Goal: Task Accomplishment & Management: Use online tool/utility

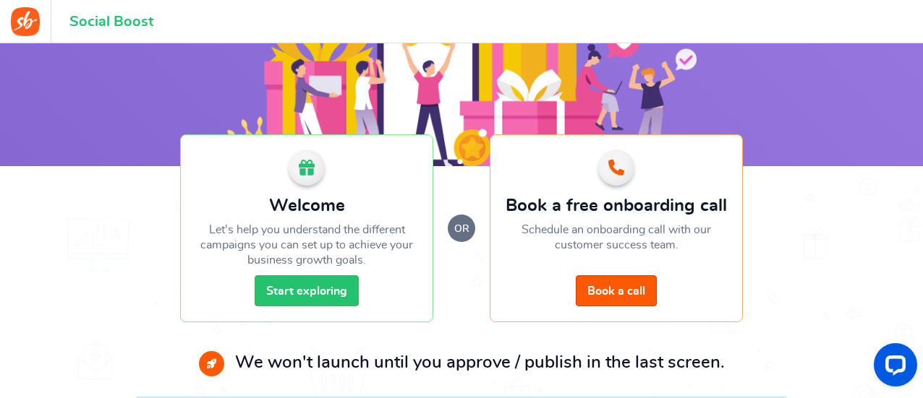
scroll to position [207, 0]
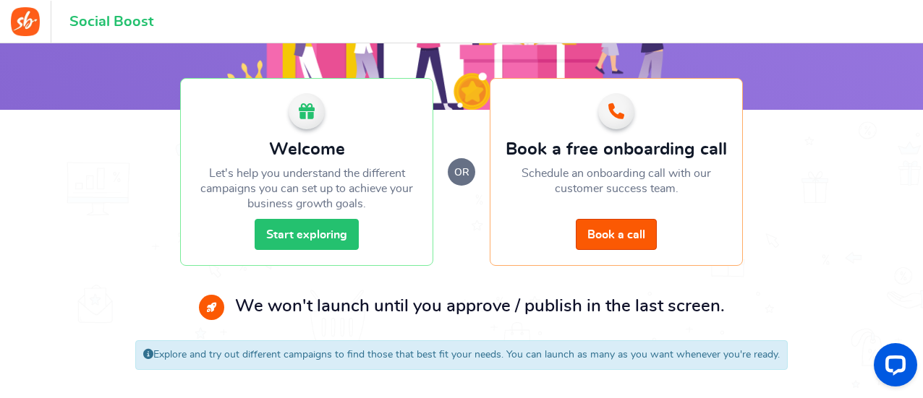
click at [330, 228] on link "Start exploring" at bounding box center [306, 234] width 104 height 31
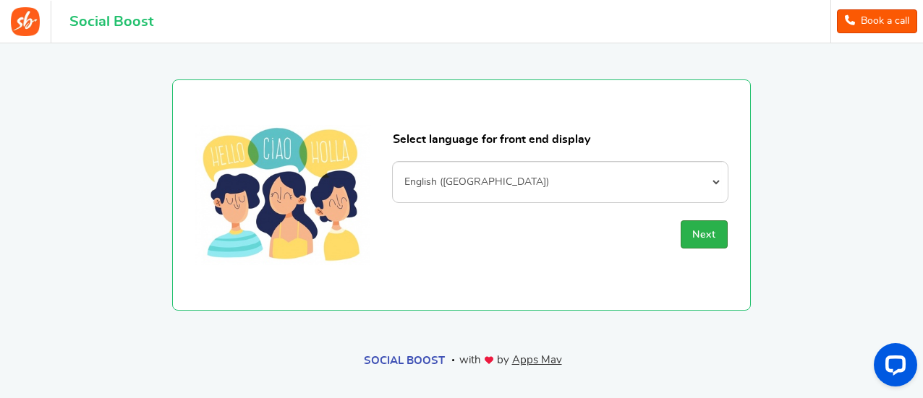
click at [711, 228] on button "Next" at bounding box center [703, 235] width 47 height 28
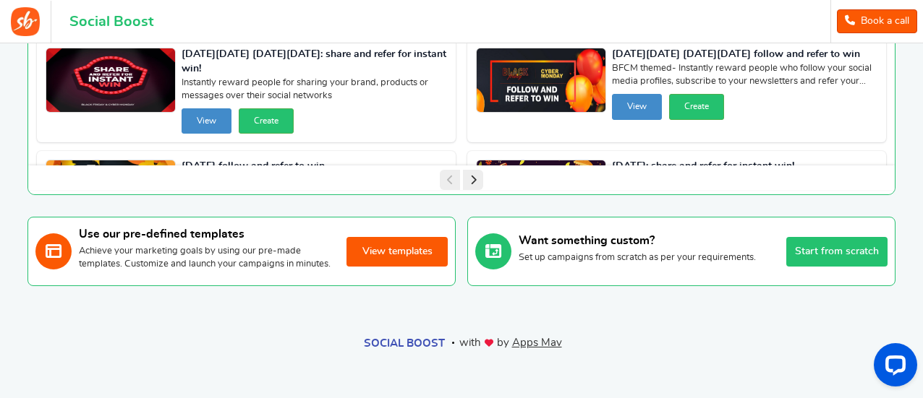
scroll to position [206, 0]
click at [384, 252] on button "View templates" at bounding box center [396, 252] width 101 height 30
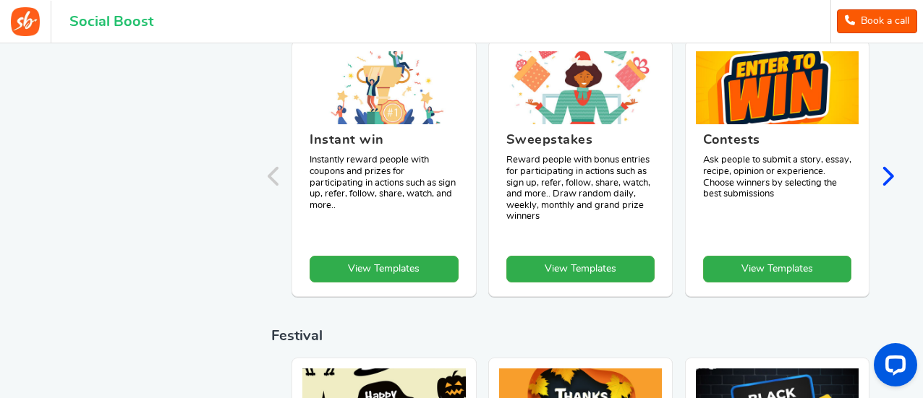
scroll to position [583, 0]
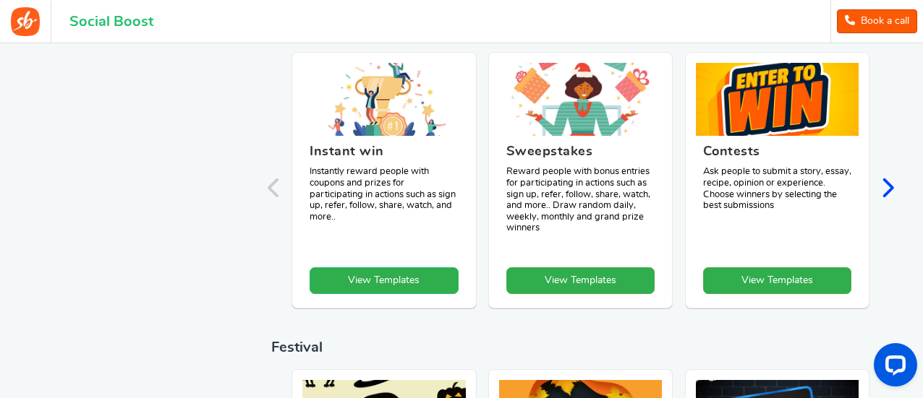
click at [393, 283] on link "View Templates" at bounding box center [383, 281] width 148 height 27
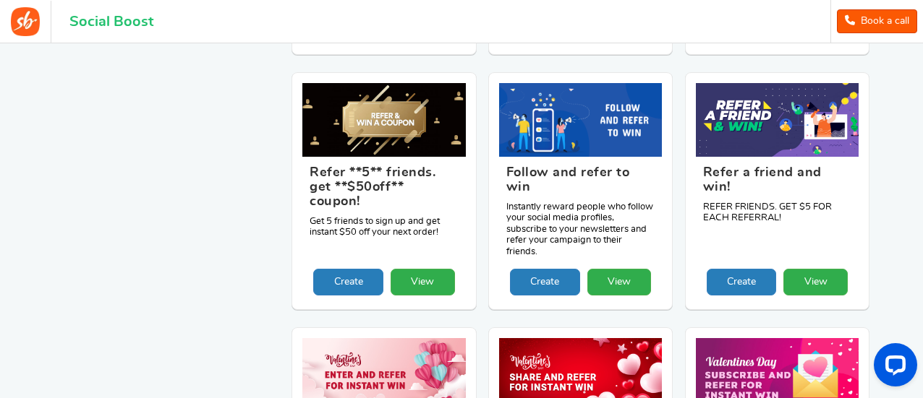
scroll to position [1416, 0]
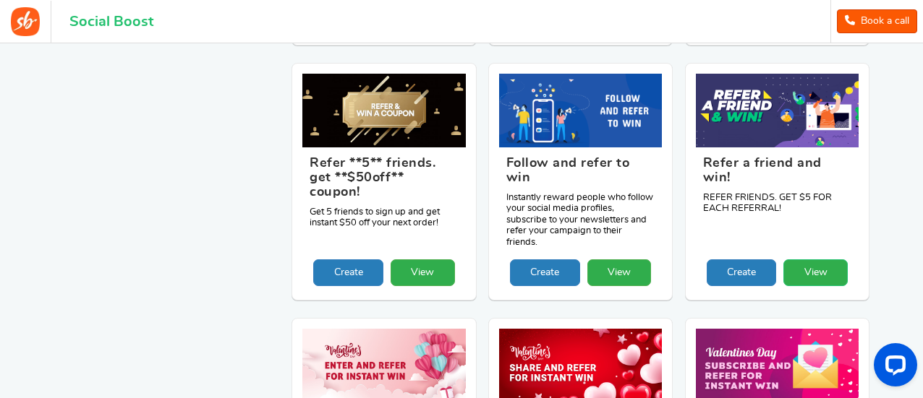
click at [814, 260] on link "View" at bounding box center [815, 273] width 64 height 27
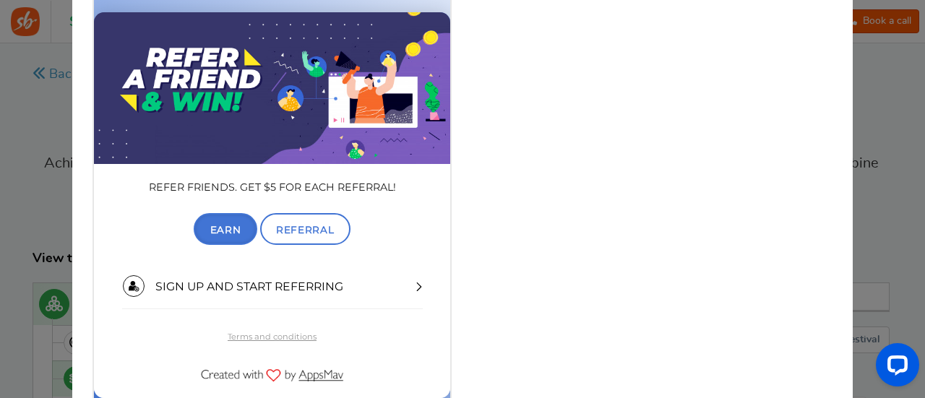
scroll to position [111, 0]
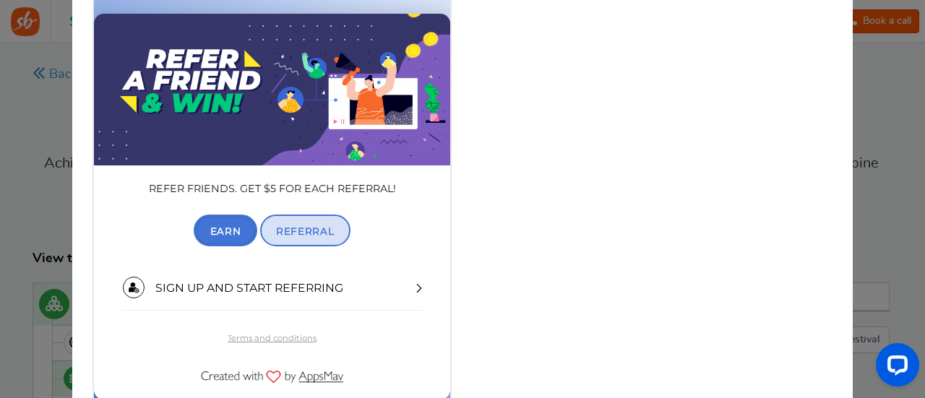
click at [299, 231] on span "Referral" at bounding box center [305, 232] width 58 height 12
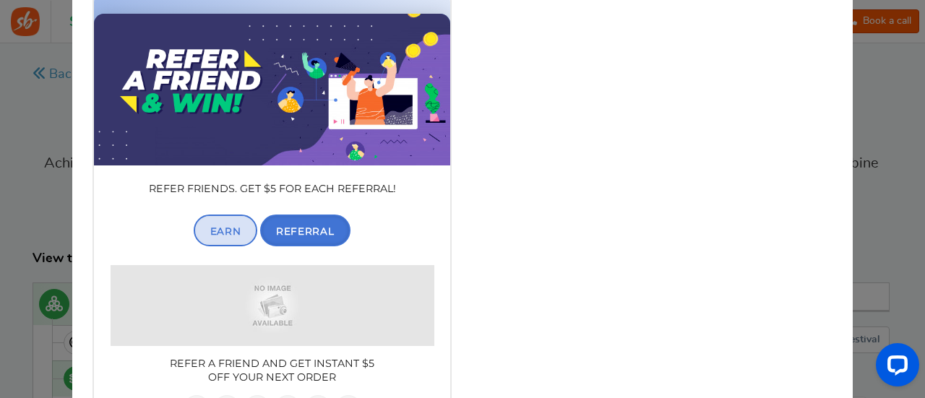
click at [228, 236] on span "Earn" at bounding box center [225, 232] width 31 height 12
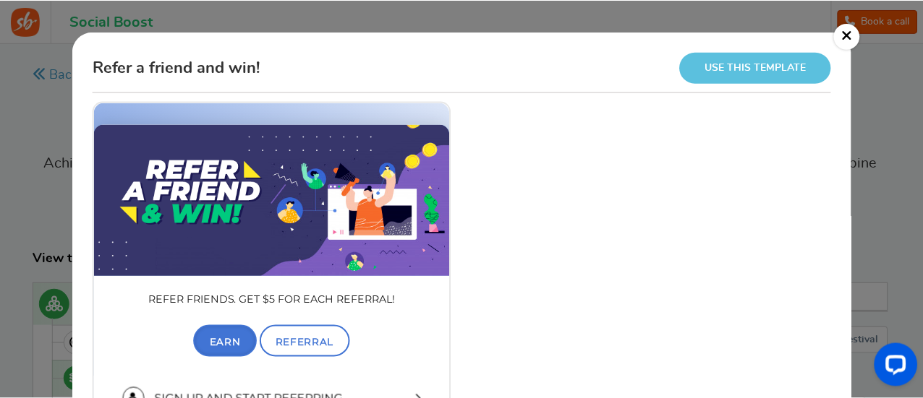
scroll to position [0, 0]
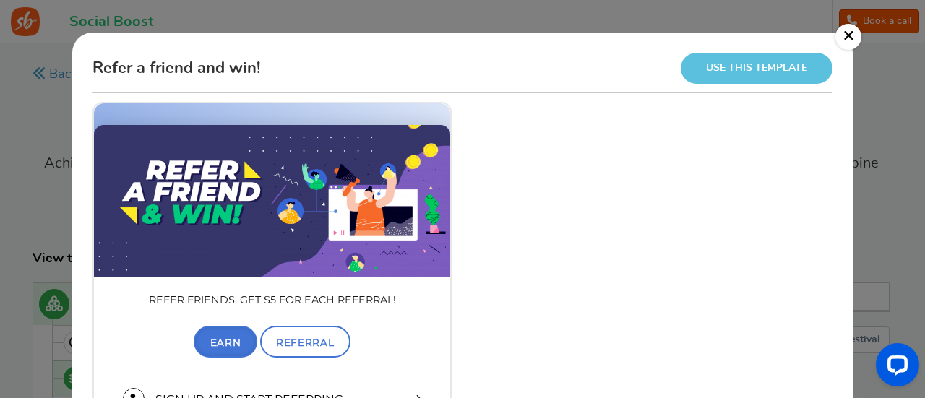
click at [857, 34] on link "×" at bounding box center [849, 37] width 26 height 26
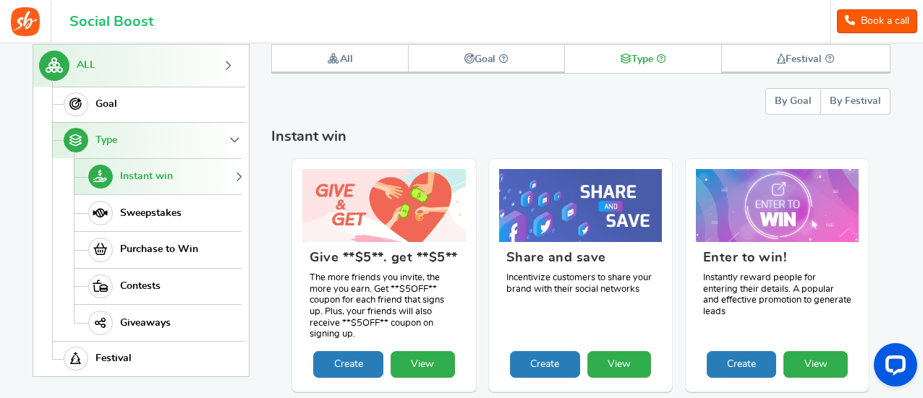
scroll to position [243, 0]
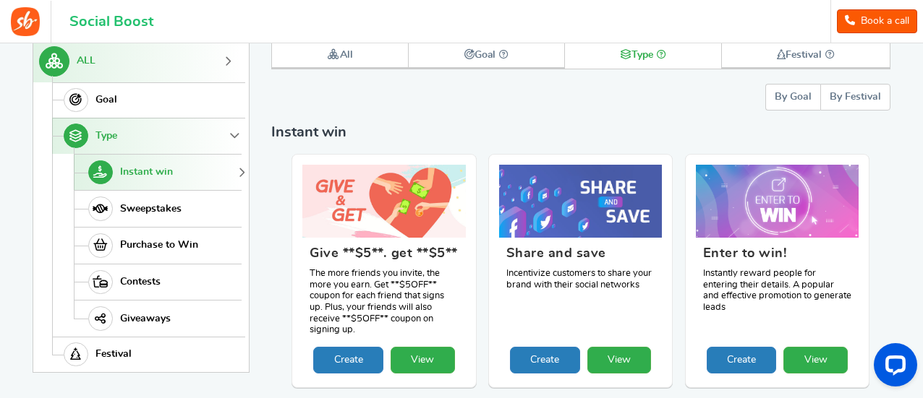
click at [153, 174] on span "Instant win" at bounding box center [146, 172] width 53 height 12
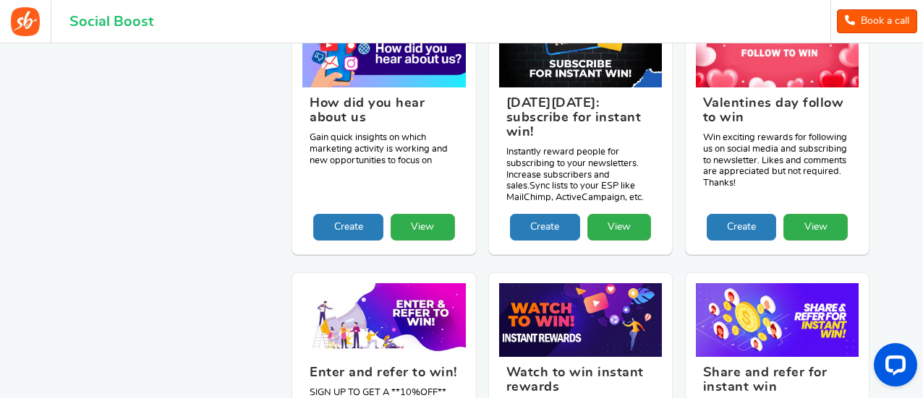
scroll to position [0, 0]
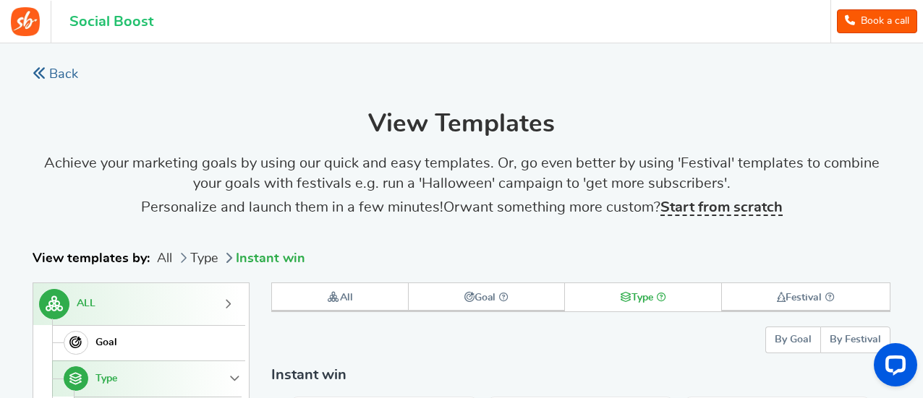
click at [43, 80] on link "Back" at bounding box center [56, 75] width 46 height 18
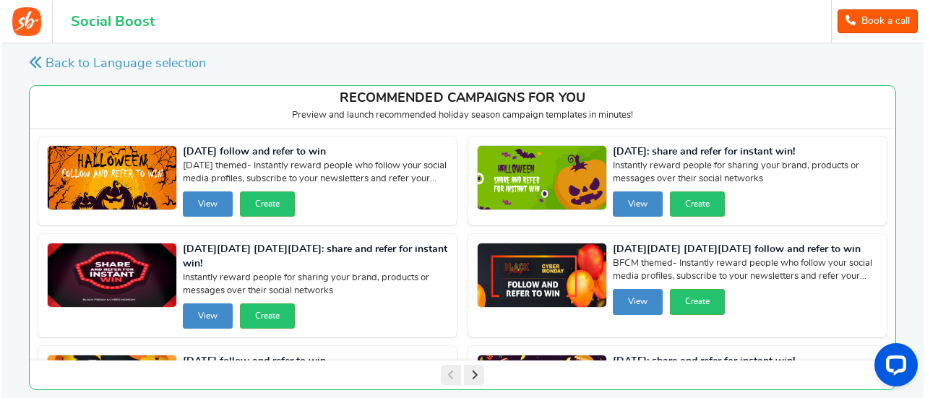
scroll to position [207, 0]
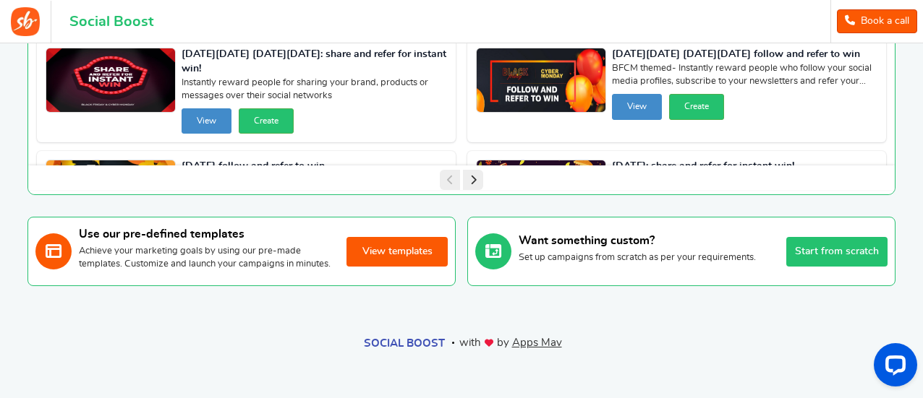
click at [847, 248] on button "Start from scratch" at bounding box center [836, 252] width 101 height 30
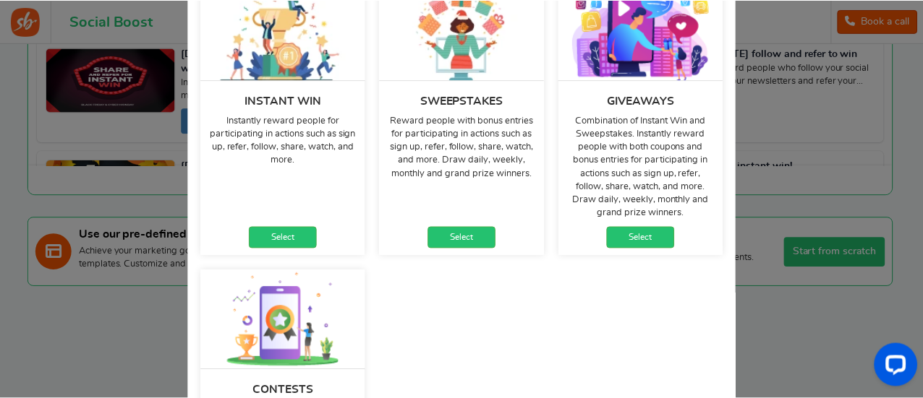
scroll to position [123, 0]
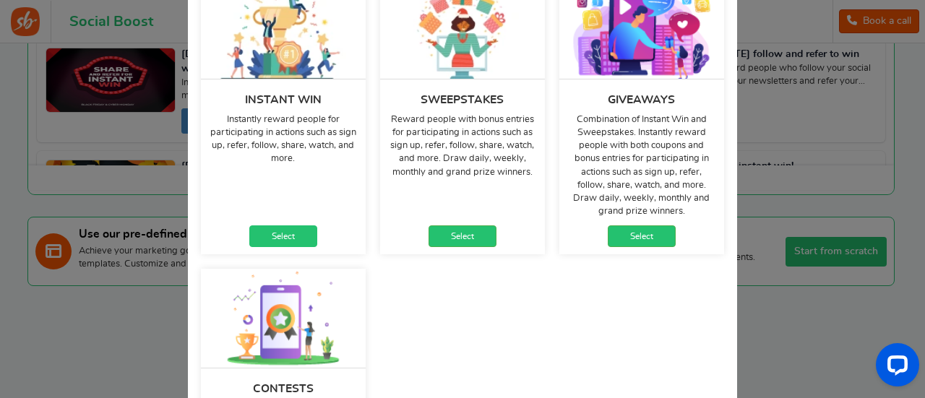
click at [268, 236] on link "Select" at bounding box center [283, 237] width 68 height 22
